Goal: Download file/media

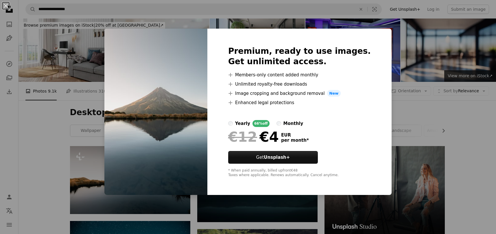
scroll to position [87, 0]
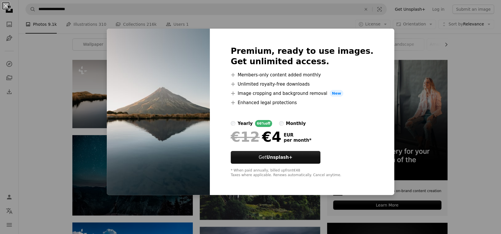
click at [66, 156] on div "An X shape Premium, ready to use images. Get unlimited access. A plus sign Memb…" at bounding box center [250, 117] width 501 height 234
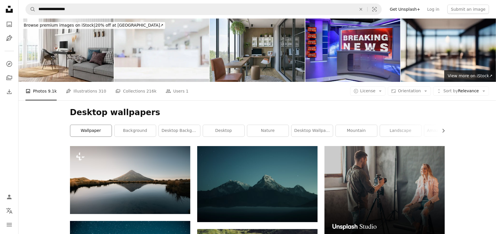
click at [86, 130] on link "wallpaper" at bounding box center [90, 131] width 41 height 12
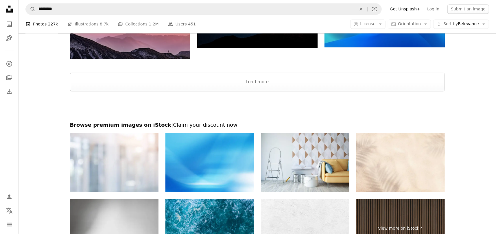
scroll to position [722, 0]
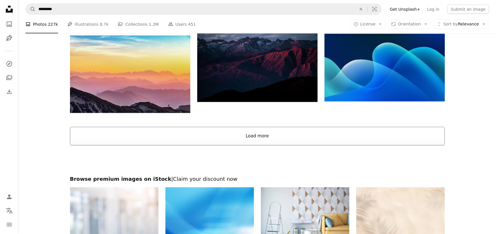
click at [267, 136] on button "Load more" at bounding box center [257, 136] width 375 height 19
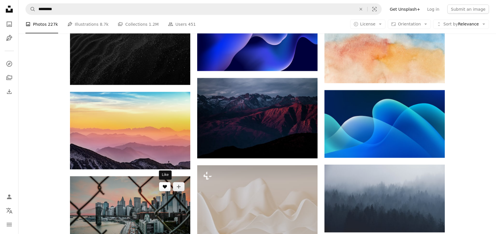
scroll to position [665, 0]
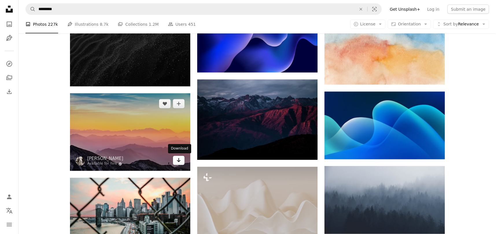
click at [180, 162] on icon "Arrow pointing down" at bounding box center [178, 160] width 5 height 7
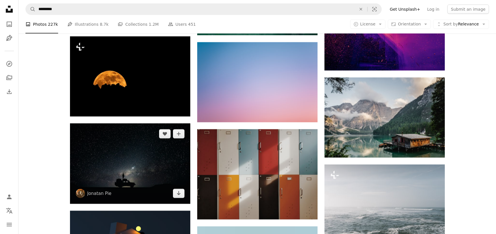
scroll to position [2082, 0]
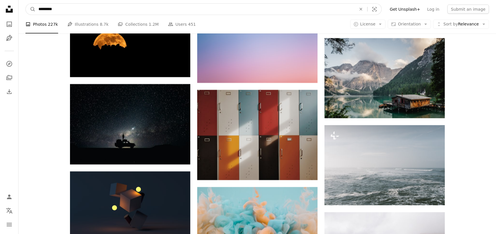
drag, startPoint x: 65, startPoint y: 10, endPoint x: 5, endPoint y: 12, distance: 59.6
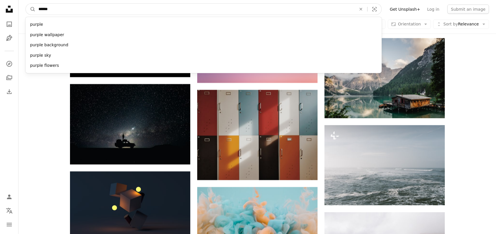
type input "******"
click at [26, 4] on button "A magnifying glass" at bounding box center [31, 9] width 10 height 11
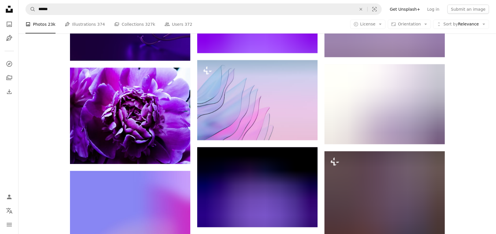
scroll to position [5149, 0]
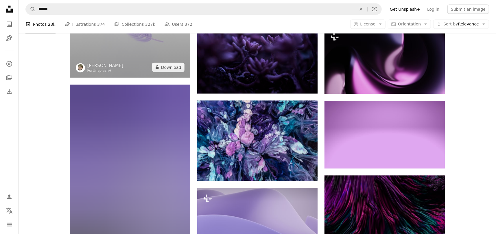
scroll to position [6914, 0]
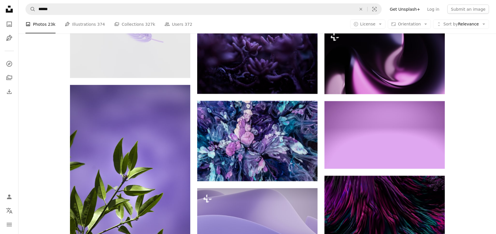
click at [40, 26] on li "A photo Photos 23k" at bounding box center [40, 24] width 30 height 19
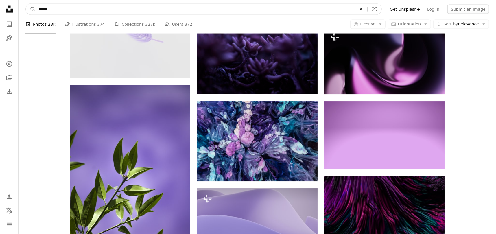
click at [365, 8] on icon "An X shape" at bounding box center [361, 9] width 13 height 5
click at [32, 9] on icon "A magnifying glass" at bounding box center [31, 9] width 10 height 6
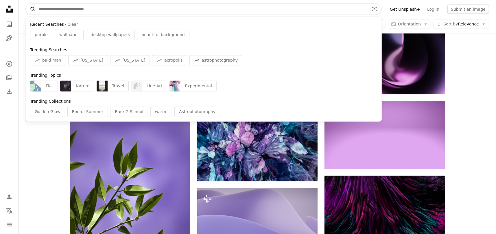
click at [30, 10] on icon "A magnifying glass" at bounding box center [31, 9] width 10 height 6
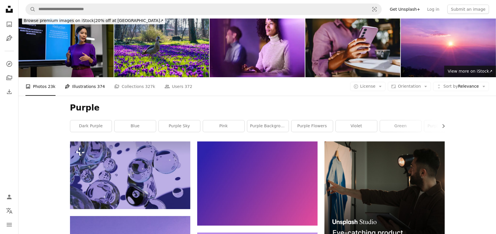
scroll to position [0, 0]
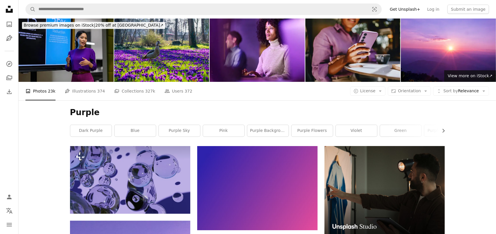
click at [37, 97] on li "A photo Photos 23k" at bounding box center [40, 91] width 30 height 19
click at [30, 86] on li "A photo Photos 23k" at bounding box center [40, 91] width 30 height 19
click at [10, 10] on icon "Unsplash logo Unsplash Home" at bounding box center [9, 9] width 12 height 12
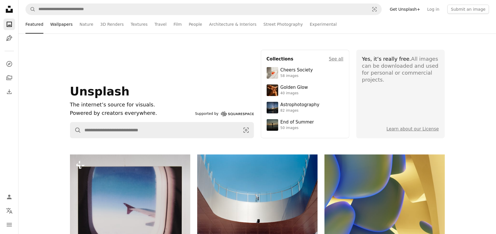
click at [57, 25] on link "Wallpapers" at bounding box center [61, 24] width 22 height 19
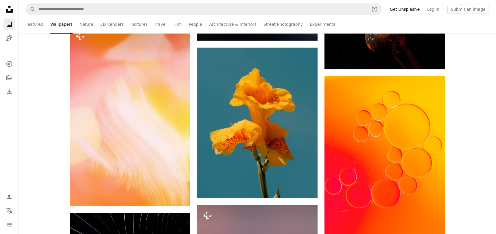
scroll to position [9677, 0]
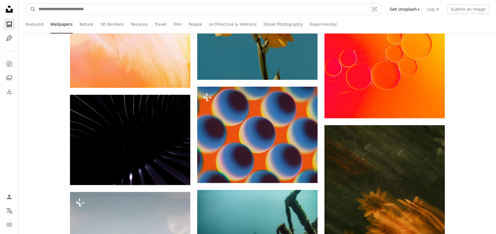
click at [59, 10] on input "Find visuals sitewide" at bounding box center [202, 9] width 332 height 11
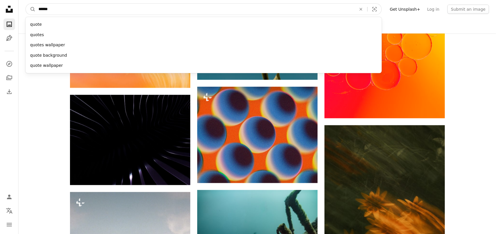
type input "******"
click at [26, 4] on button "A magnifying glass" at bounding box center [31, 9] width 10 height 11
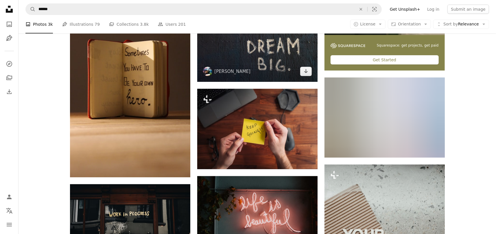
scroll to position [202, 0]
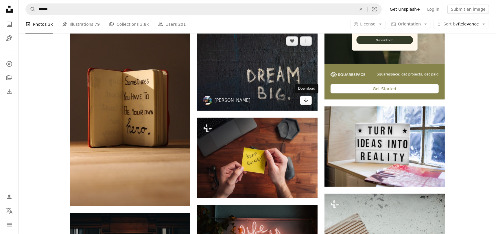
click at [305, 101] on icon "Download" at bounding box center [306, 100] width 4 height 4
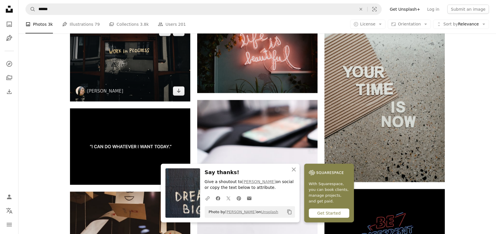
scroll to position [405, 0]
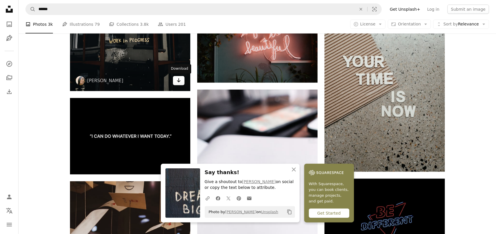
click at [178, 78] on icon "Arrow pointing down" at bounding box center [178, 80] width 5 height 7
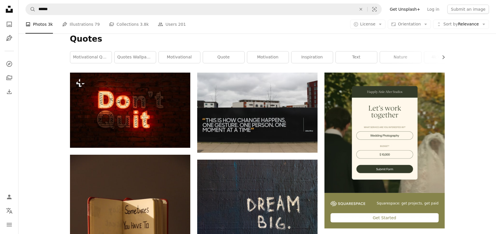
scroll to position [87, 0]
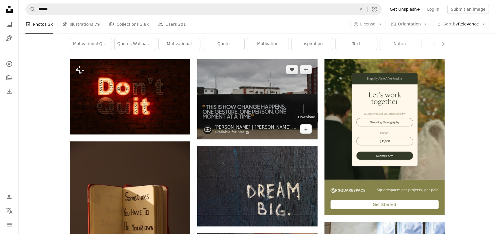
click at [305, 130] on icon "Arrow pointing down" at bounding box center [306, 128] width 5 height 7
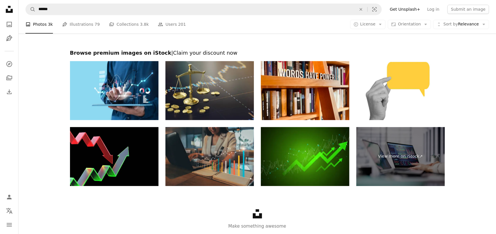
scroll to position [1040, 0]
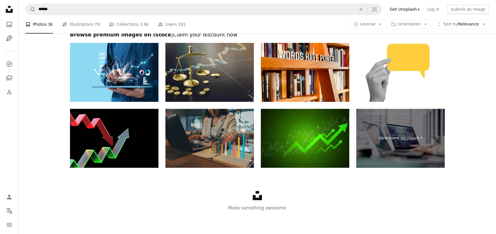
click at [257, 197] on icon "Unsplash logo" at bounding box center [257, 195] width 9 height 9
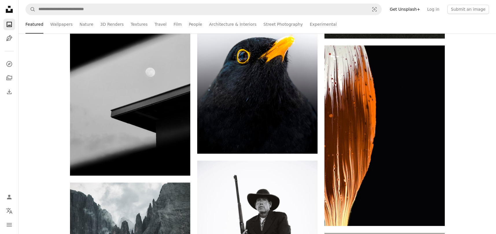
scroll to position [4189, 0]
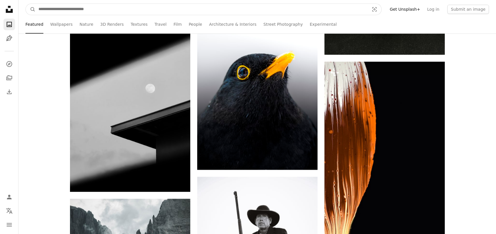
click at [73, 8] on input "Find visuals sitewide" at bounding box center [202, 9] width 332 height 11
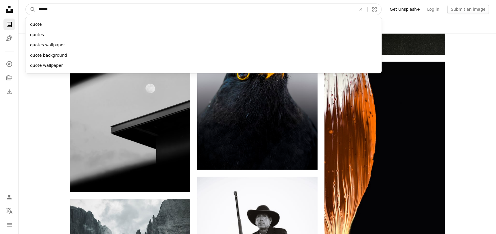
type input "*****"
click at [26, 4] on button "A magnifying glass" at bounding box center [31, 9] width 10 height 11
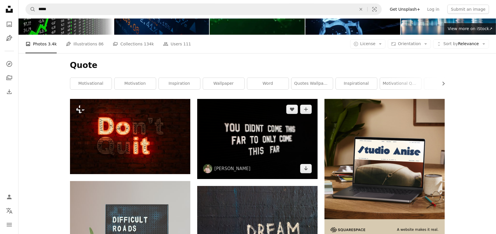
scroll to position [58, 0]
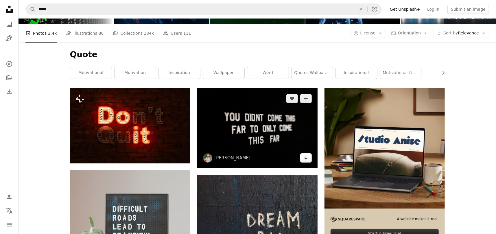
click at [305, 157] on icon "Download" at bounding box center [306, 158] width 4 height 4
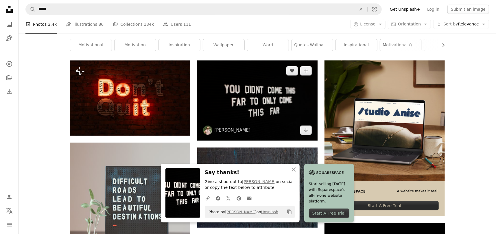
scroll to position [0, 0]
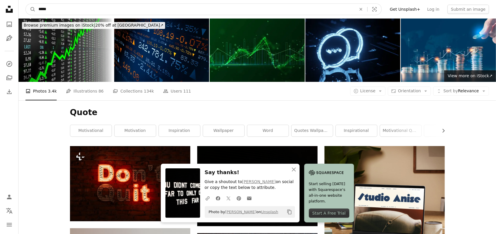
click at [58, 10] on input "*****" at bounding box center [195, 9] width 319 height 11
type input "**********"
click button "A magnifying glass" at bounding box center [31, 9] width 10 height 11
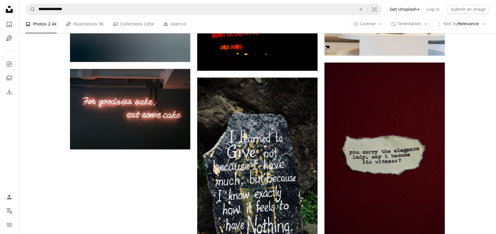
scroll to position [723, 0]
